Goal: Task Accomplishment & Management: Manage account settings

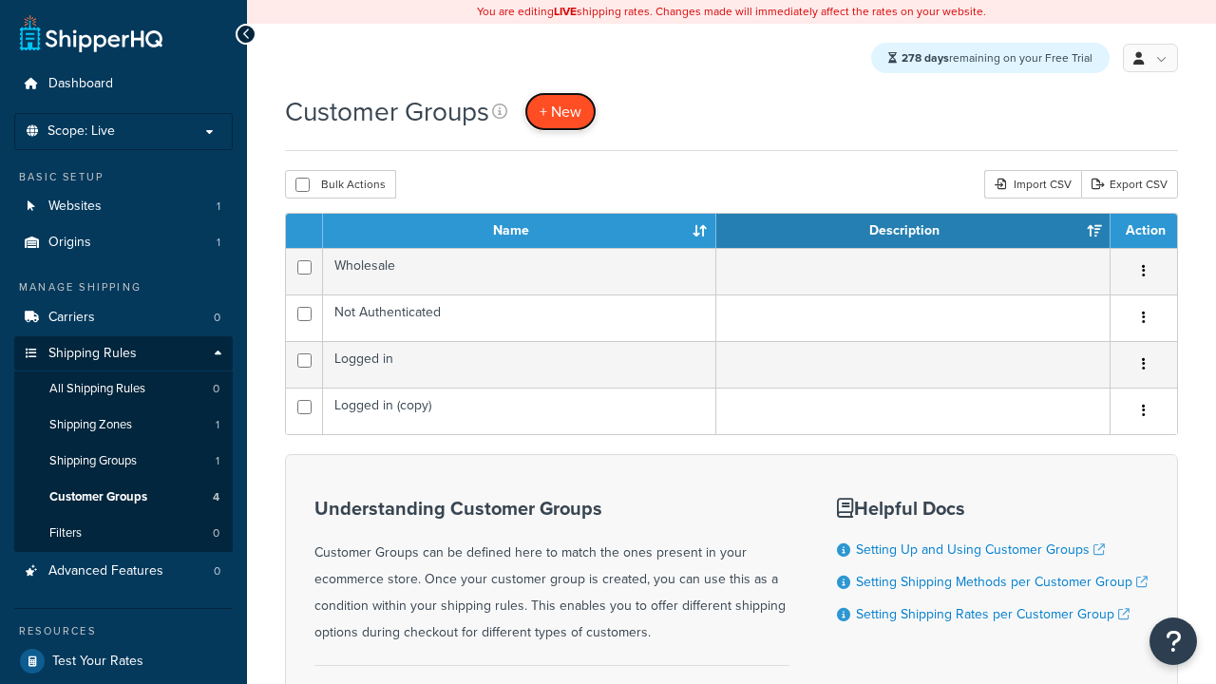
click at [562, 112] on span "+ New" at bounding box center [561, 112] width 42 height 22
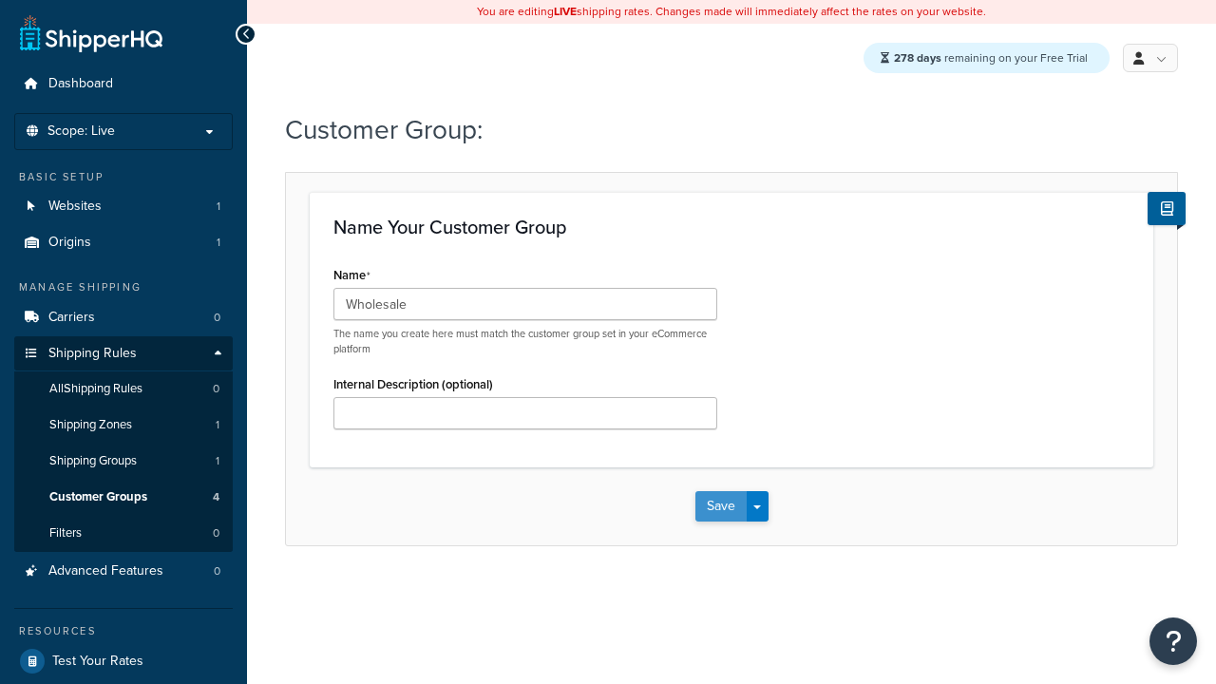
type input "Wholesale"
click at [720, 507] on button "Save" at bounding box center [721, 506] width 51 height 30
